Goal: Information Seeking & Learning: Learn about a topic

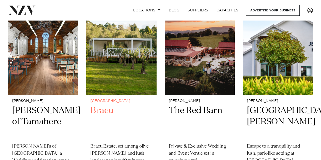
scroll to position [135, 0]
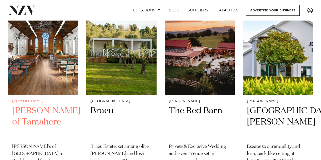
click at [37, 115] on h2 "Gails of Tamahere" at bounding box center [43, 122] width 62 height 34
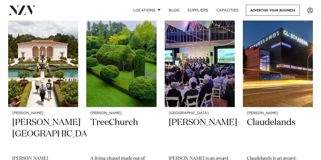
scroll to position [327, 0]
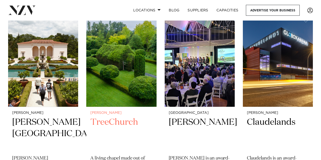
click at [118, 123] on h2 "TreeChurch" at bounding box center [121, 134] width 62 height 34
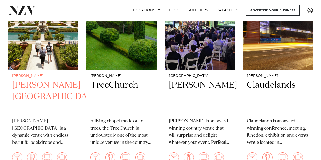
scroll to position [364, 0]
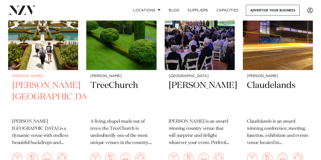
click at [36, 83] on h2 "[PERSON_NAME][GEOGRAPHIC_DATA]" at bounding box center [43, 97] width 62 height 34
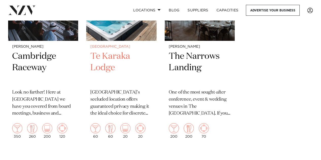
scroll to position [594, 0]
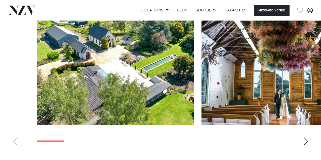
scroll to position [528, 0]
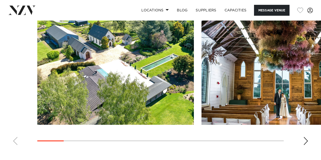
click at [303, 144] on swiper-container at bounding box center [160, 79] width 321 height 139
click at [306, 140] on div "Next slide" at bounding box center [305, 141] width 5 height 8
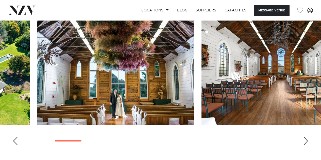
click at [306, 140] on div "Next slide" at bounding box center [305, 141] width 5 height 8
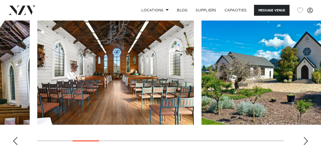
click at [306, 140] on div "Next slide" at bounding box center [305, 141] width 5 height 8
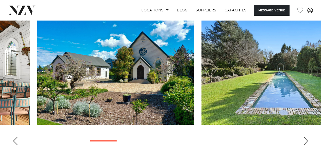
click at [306, 140] on div "Next slide" at bounding box center [305, 141] width 5 height 8
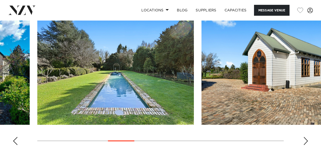
click at [306, 140] on div "Next slide" at bounding box center [305, 141] width 5 height 8
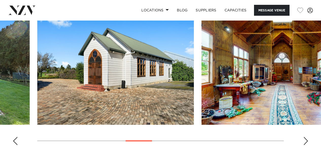
click at [306, 140] on div "Next slide" at bounding box center [305, 141] width 5 height 8
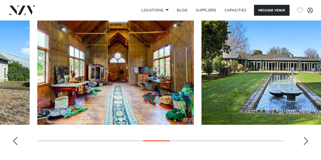
click at [306, 140] on div "Next slide" at bounding box center [305, 141] width 5 height 8
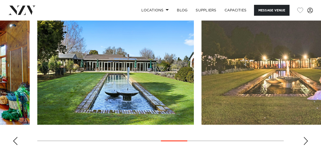
click at [306, 140] on div "Next slide" at bounding box center [305, 141] width 5 height 8
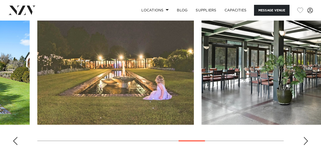
click at [306, 140] on div "Next slide" at bounding box center [305, 141] width 5 height 8
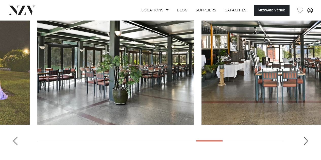
click at [306, 140] on div "Next slide" at bounding box center [305, 141] width 5 height 8
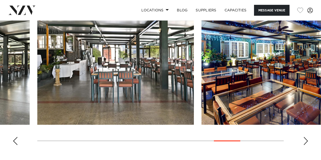
click at [306, 140] on div "Next slide" at bounding box center [305, 141] width 5 height 8
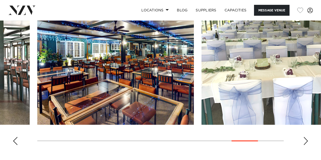
click at [306, 140] on div "Next slide" at bounding box center [305, 141] width 5 height 8
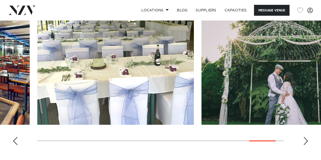
click at [306, 140] on div "Next slide" at bounding box center [305, 141] width 5 height 8
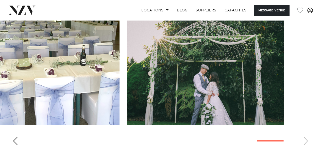
click at [306, 140] on swiper-container at bounding box center [160, 79] width 321 height 139
click at [234, 12] on link "Capacities" at bounding box center [236, 10] width 30 height 11
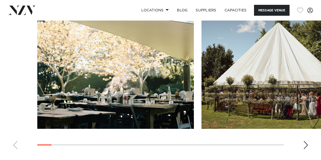
scroll to position [545, 0]
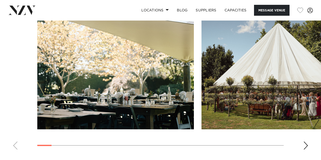
click at [306, 145] on div "Next slide" at bounding box center [305, 146] width 5 height 8
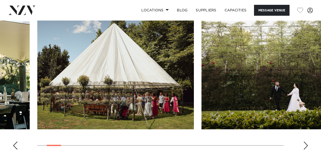
click at [305, 145] on div "Next slide" at bounding box center [305, 146] width 5 height 8
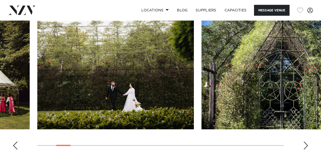
click at [305, 145] on div "Next slide" at bounding box center [305, 146] width 5 height 8
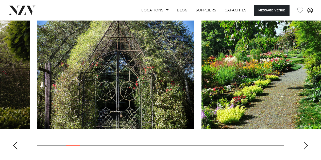
click at [305, 145] on div "Next slide" at bounding box center [305, 146] width 5 height 8
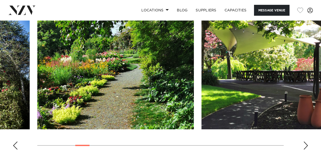
click at [305, 145] on div "Next slide" at bounding box center [305, 146] width 5 height 8
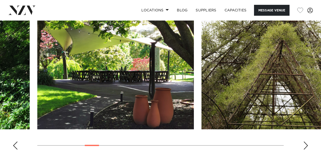
click at [305, 145] on div "Next slide" at bounding box center [305, 146] width 5 height 8
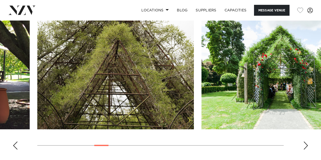
click at [305, 145] on div "Next slide" at bounding box center [305, 146] width 5 height 8
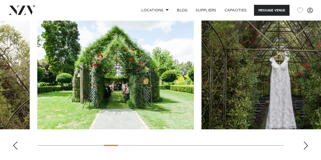
click at [305, 145] on div "Next slide" at bounding box center [305, 146] width 5 height 8
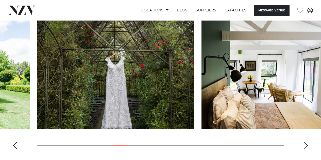
click at [305, 145] on div "Next slide" at bounding box center [305, 146] width 5 height 8
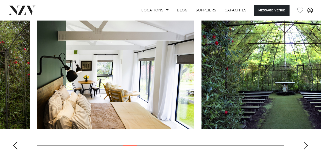
click at [305, 145] on div "Next slide" at bounding box center [305, 146] width 5 height 8
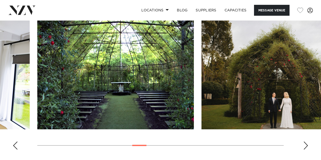
click at [305, 145] on div "Next slide" at bounding box center [305, 146] width 5 height 8
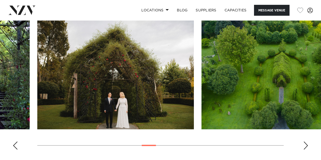
click at [305, 145] on div "Next slide" at bounding box center [305, 146] width 5 height 8
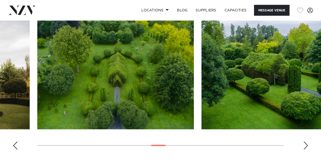
click at [305, 145] on div "Next slide" at bounding box center [305, 146] width 5 height 8
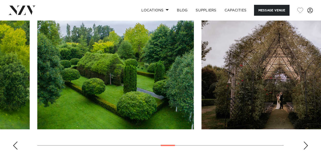
click at [305, 145] on div "Next slide" at bounding box center [305, 146] width 5 height 8
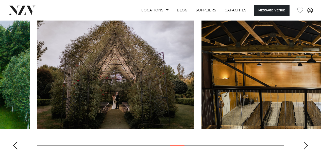
click at [305, 145] on div "Next slide" at bounding box center [305, 146] width 5 height 8
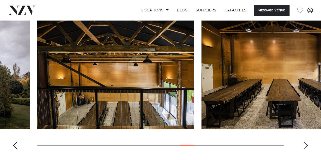
click at [305, 145] on div "Next slide" at bounding box center [305, 146] width 5 height 8
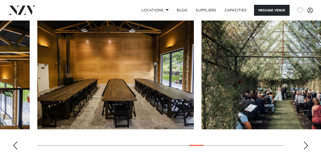
click at [305, 145] on div "Next slide" at bounding box center [305, 146] width 5 height 8
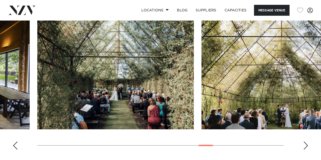
click at [305, 145] on div "Next slide" at bounding box center [305, 146] width 5 height 8
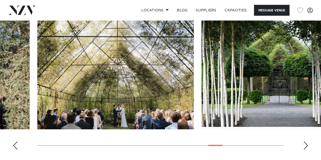
click at [305, 145] on div "Next slide" at bounding box center [305, 146] width 5 height 8
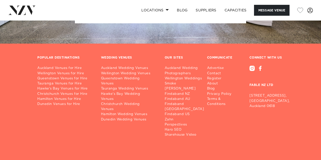
scroll to position [1381, 0]
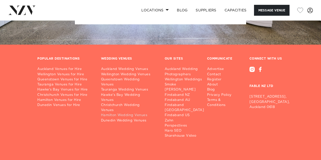
click at [128, 116] on link "Hamilton Wedding Venues" at bounding box center [129, 115] width 56 height 5
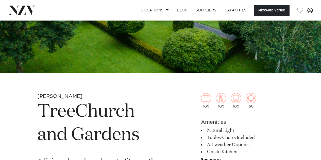
scroll to position [122, 0]
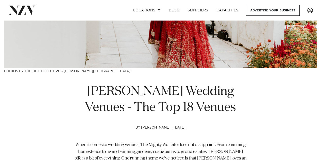
scroll to position [104, 0]
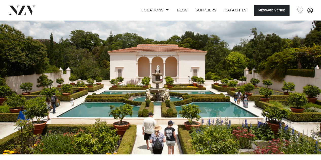
scroll to position [17, 0]
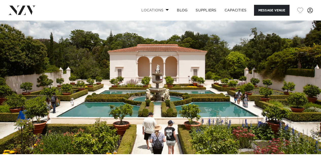
click at [163, 7] on link "Locations" at bounding box center [155, 10] width 36 height 11
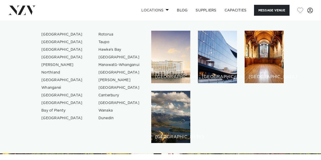
click at [163, 7] on link "Locations" at bounding box center [155, 10] width 36 height 11
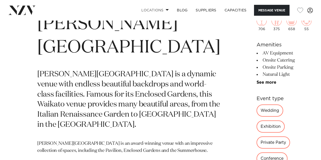
scroll to position [187, 0]
